Goal: Information Seeking & Learning: Compare options

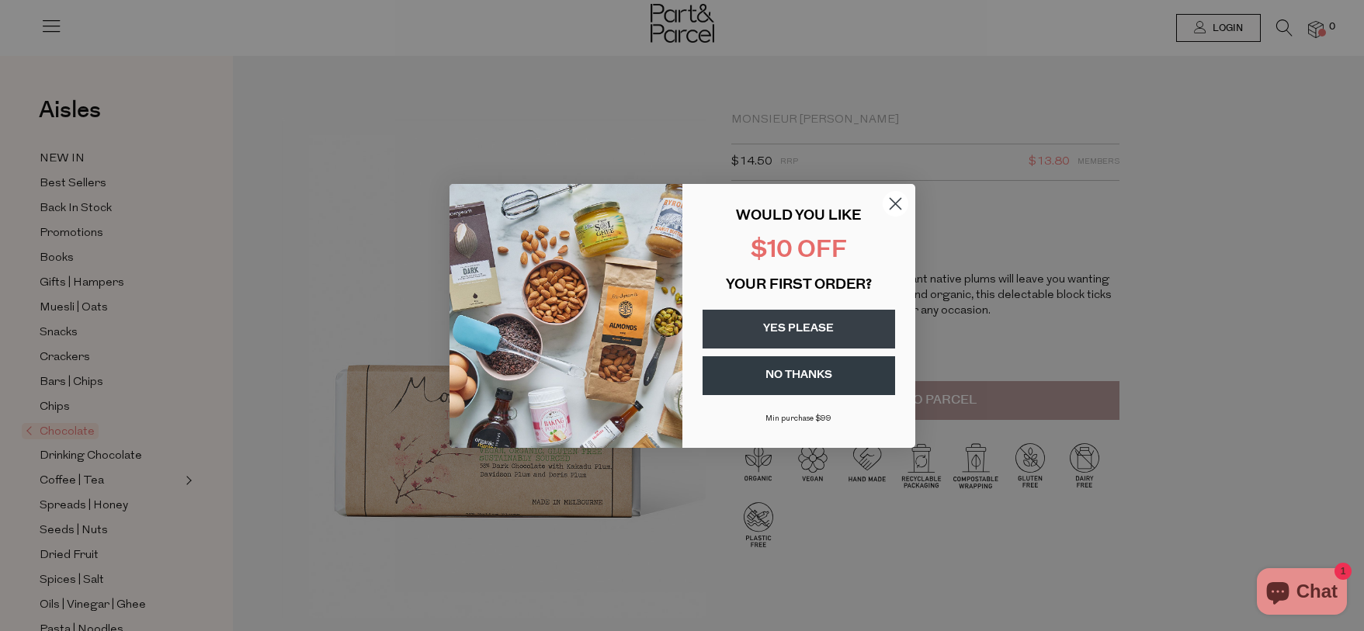
click at [893, 202] on icon "Close dialog" at bounding box center [895, 203] width 11 height 11
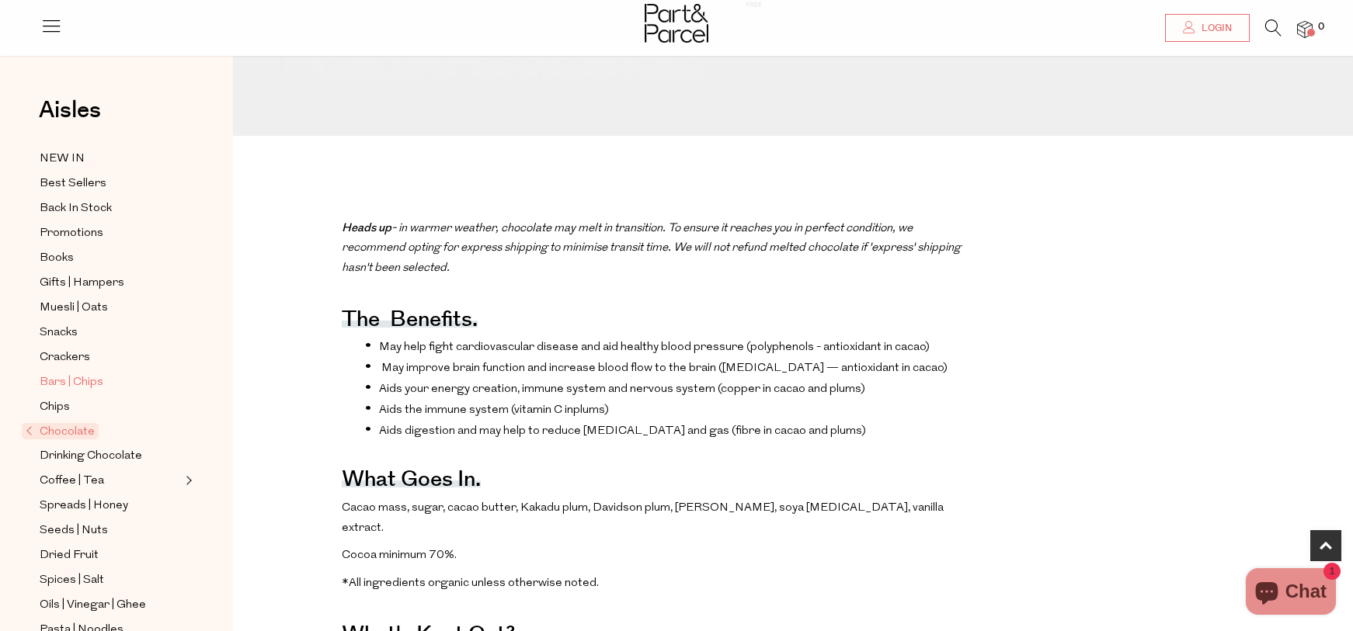
scroll to position [539, 0]
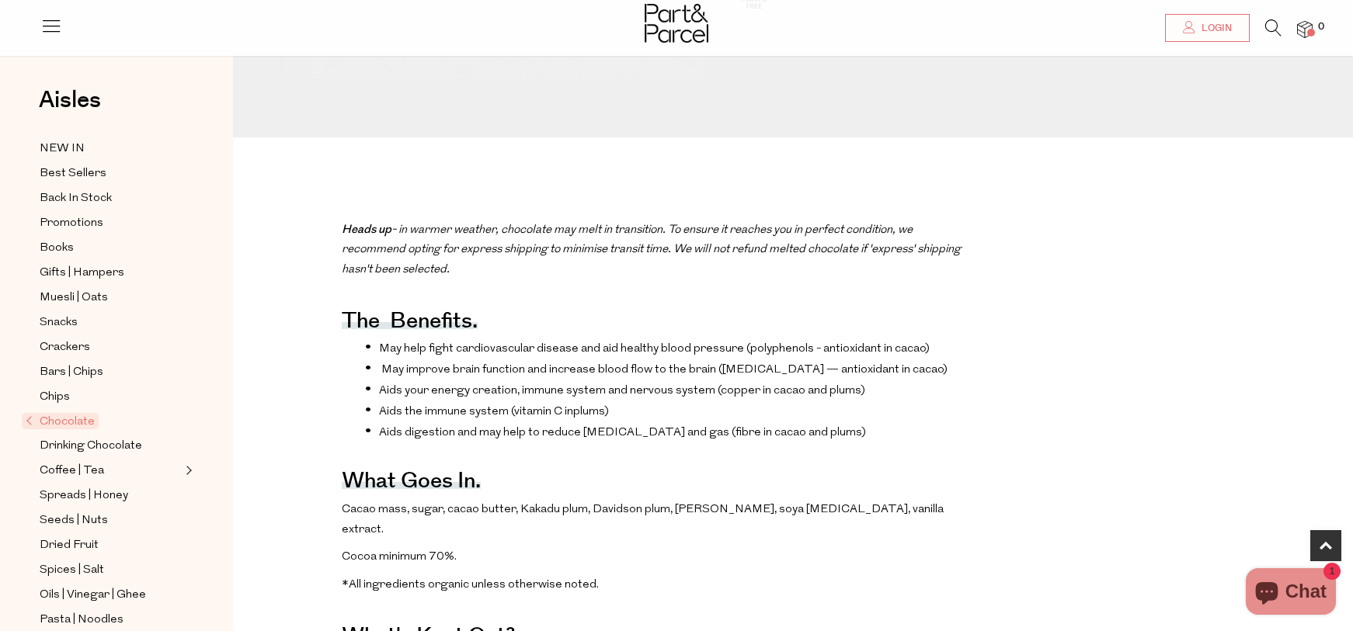
click at [64, 434] on ul "NEW IN Best Sellers Back In Stock Promotions Books Gifts | Hampers Muesli | Oat…" at bounding box center [116, 558] width 166 height 839
click at [62, 425] on span "Chocolate" at bounding box center [60, 422] width 77 height 16
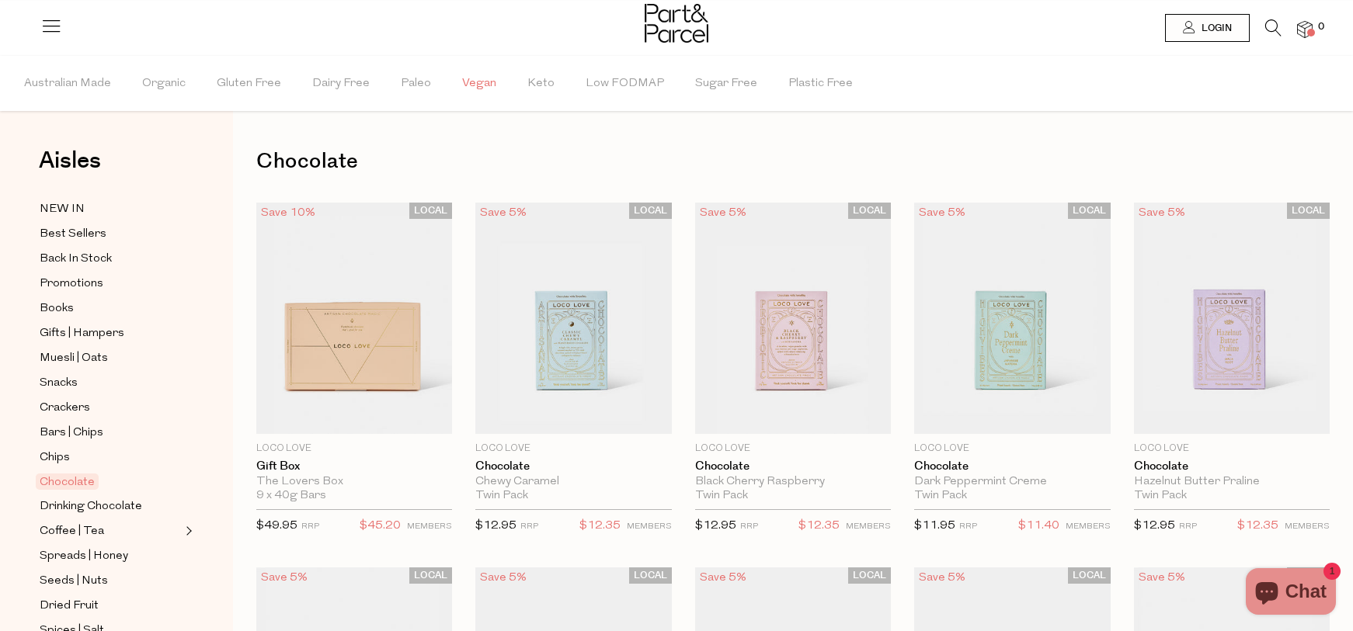
click at [474, 79] on span "Vegan" at bounding box center [479, 84] width 34 height 54
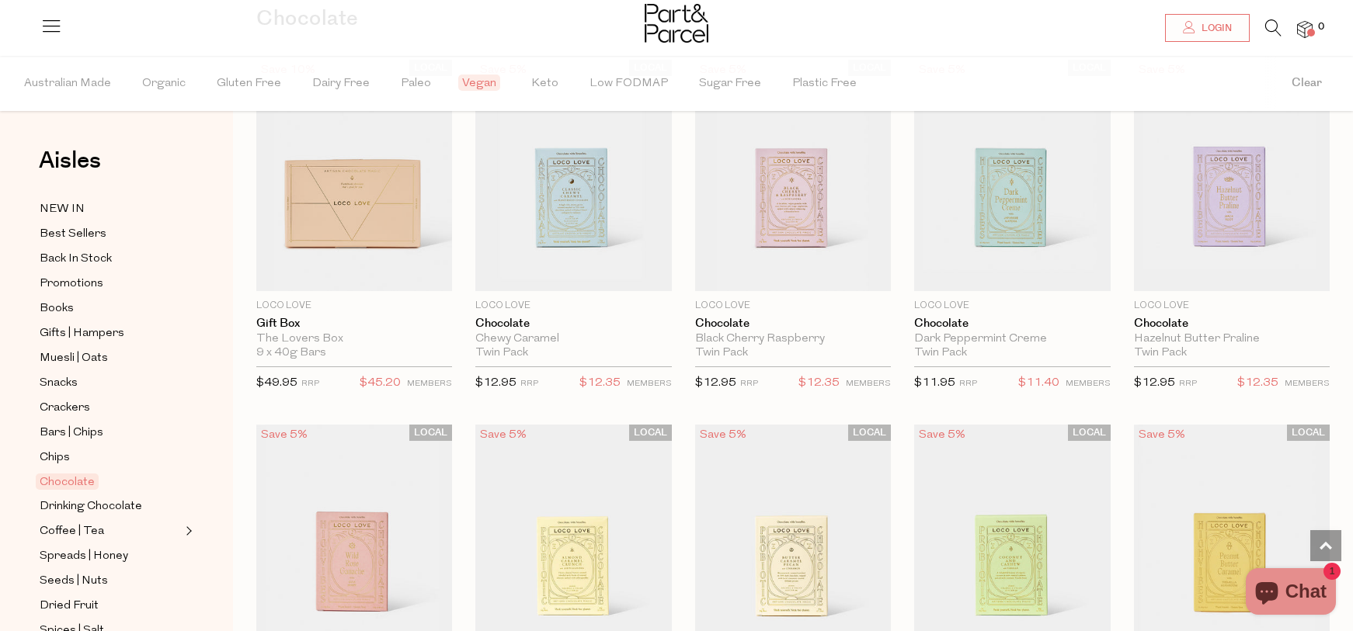
scroll to position [117, 0]
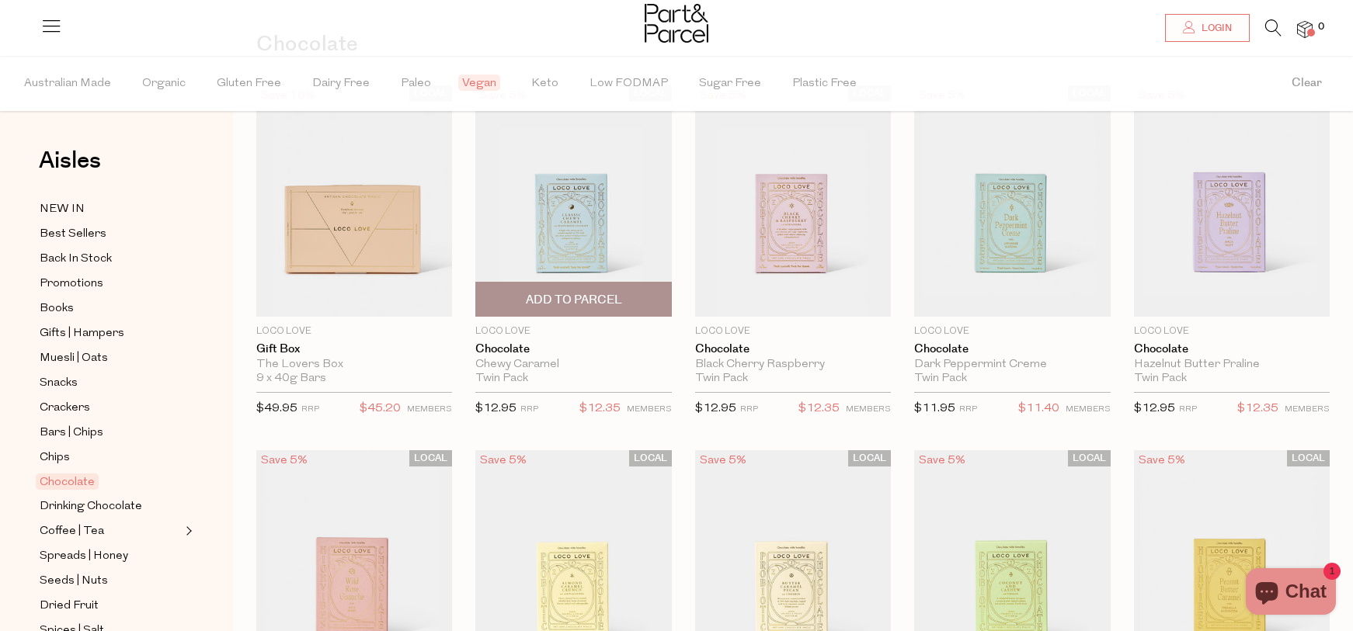
click at [554, 182] on img at bounding box center [573, 200] width 196 height 231
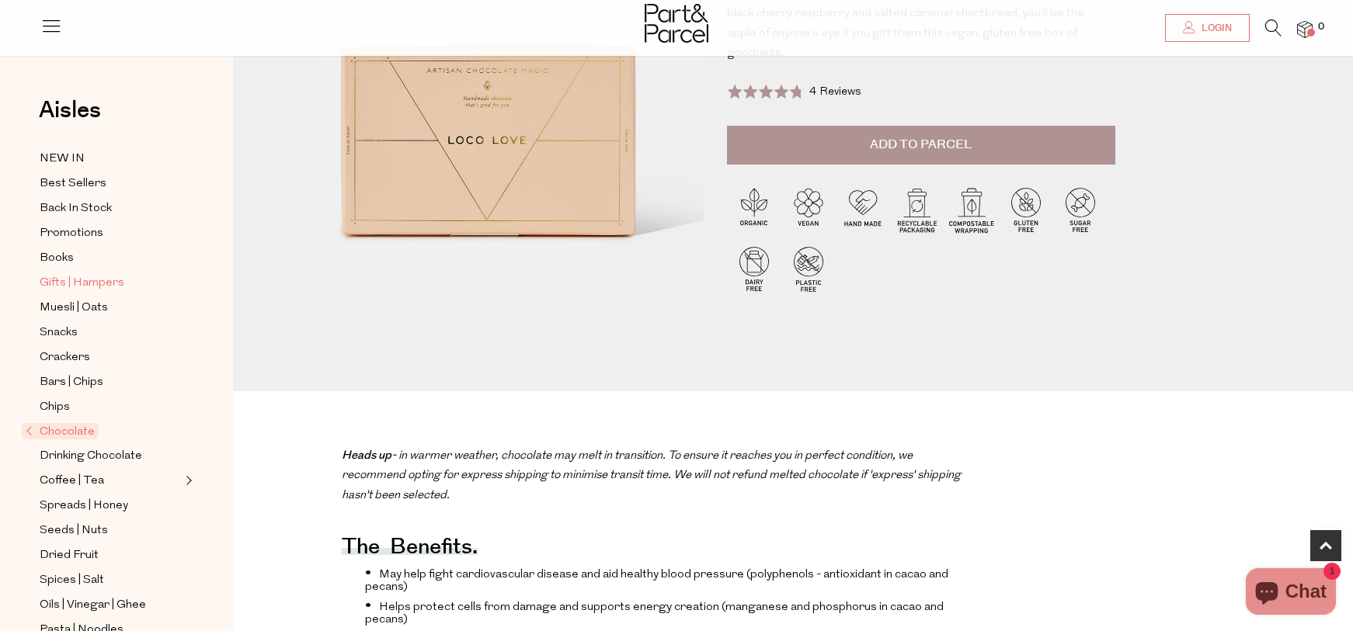
click at [86, 283] on span "Gifts | Hampers" at bounding box center [82, 283] width 85 height 19
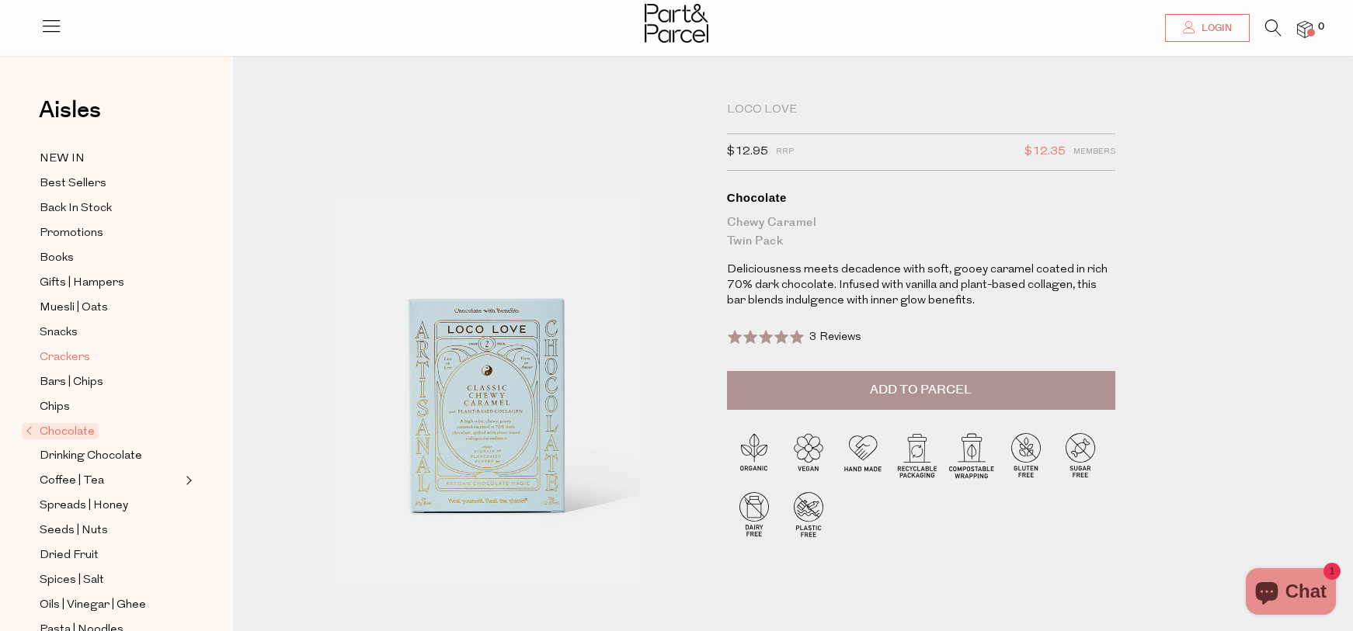
scroll to position [12, 0]
click at [34, 432] on span "Chocolate" at bounding box center [60, 431] width 77 height 16
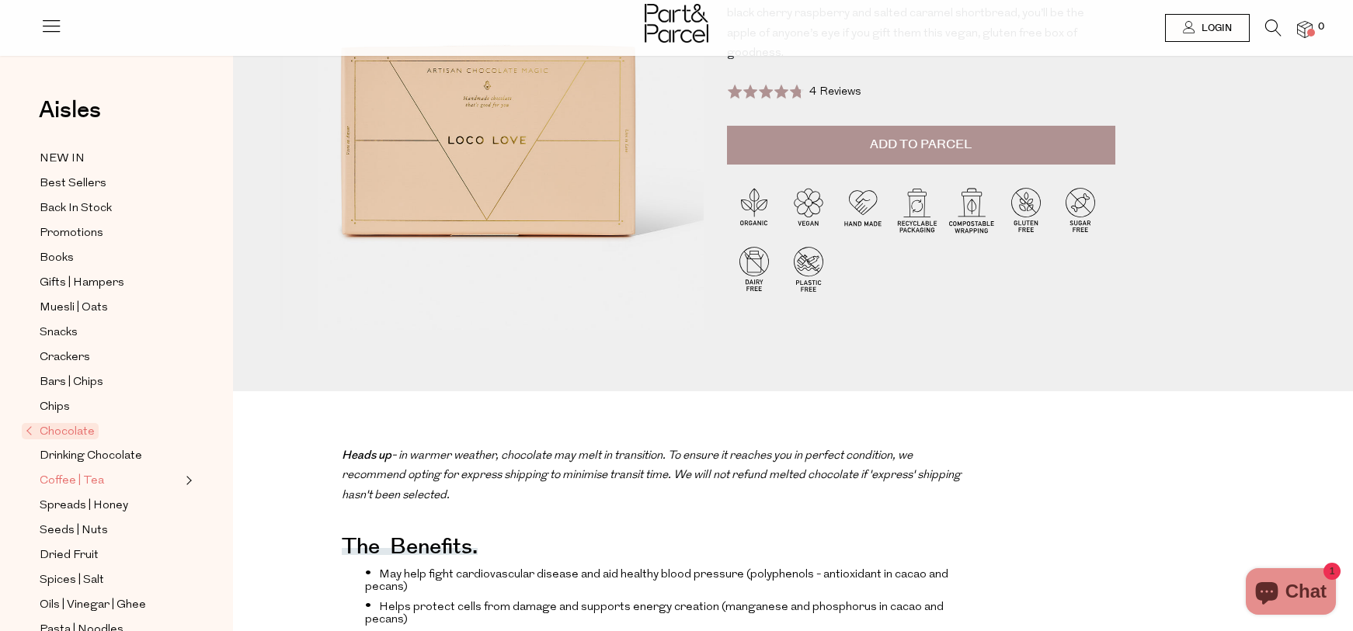
click at [78, 477] on span "Coffee | Tea" at bounding box center [72, 481] width 64 height 19
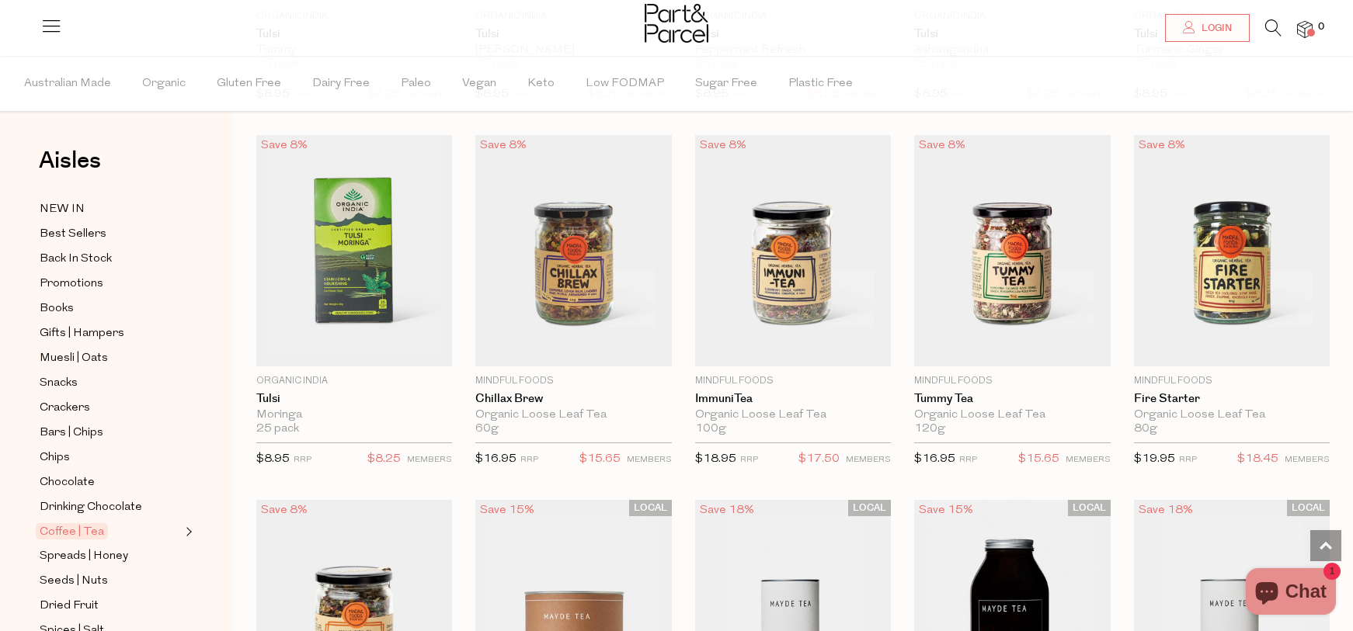
scroll to position [2284, 0]
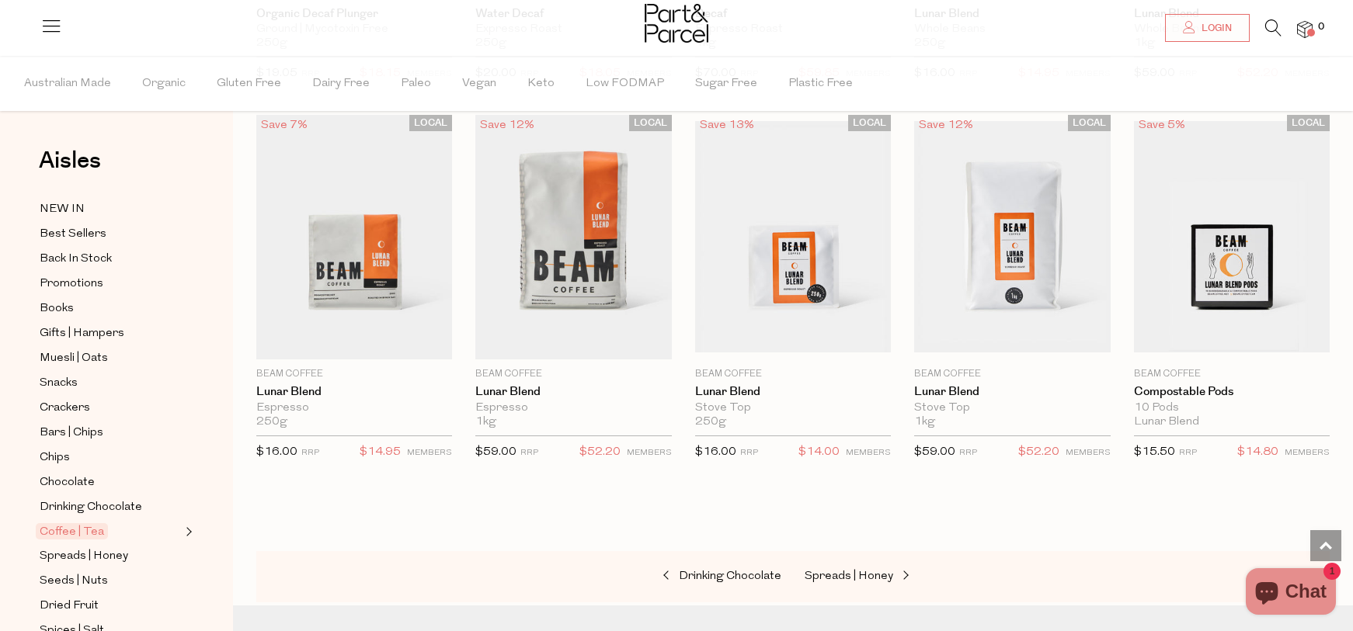
scroll to position [6411, 0]
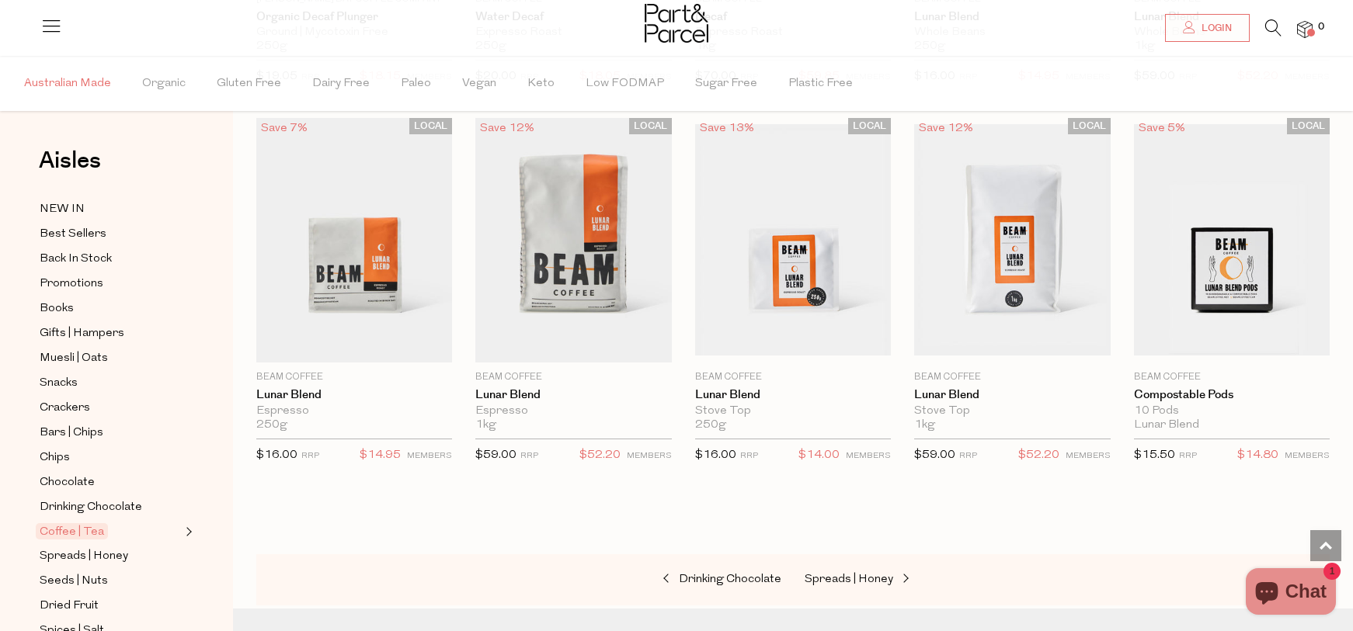
click at [96, 74] on span "Australian Made" at bounding box center [67, 84] width 87 height 54
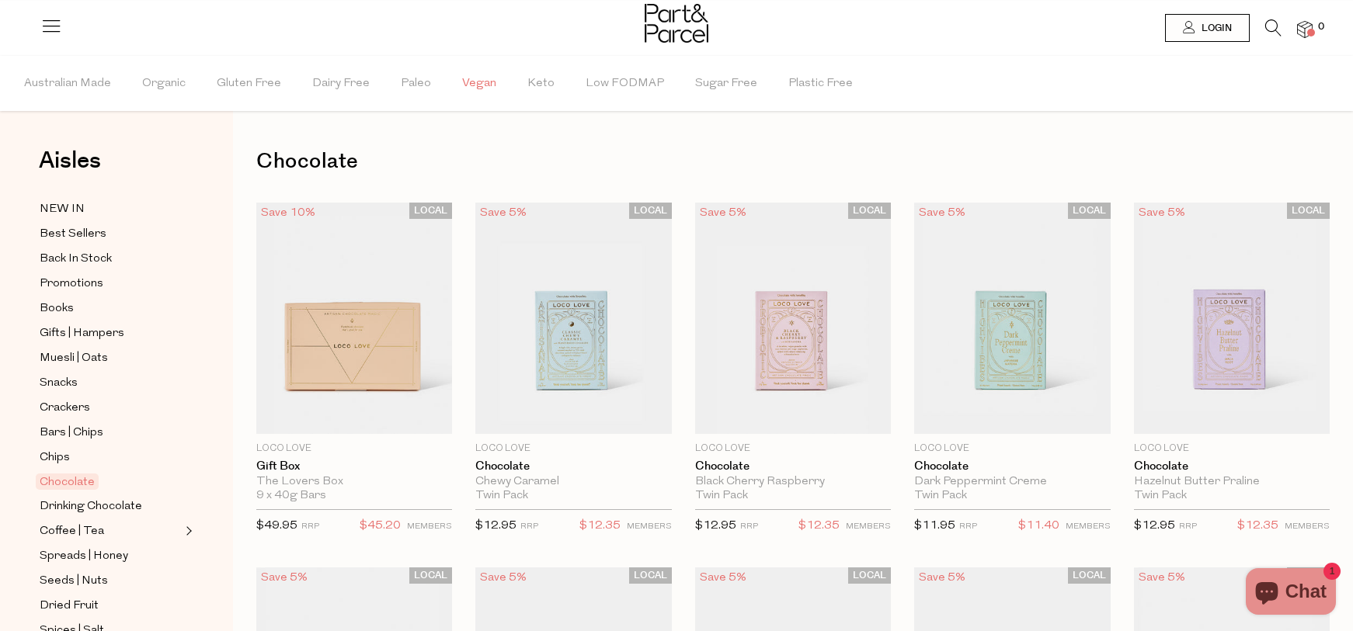
click at [482, 88] on span "Vegan" at bounding box center [479, 84] width 34 height 54
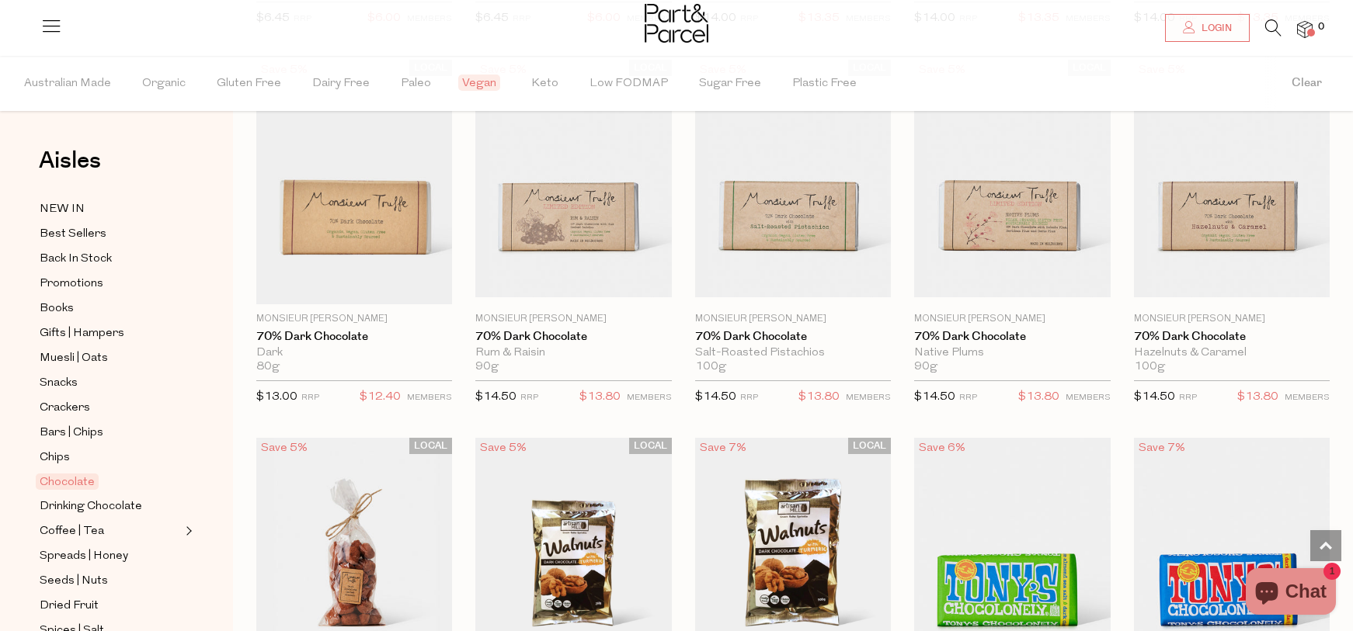
scroll to position [1987, 0]
